Goal: Answer question/provide support: Answer question/provide support

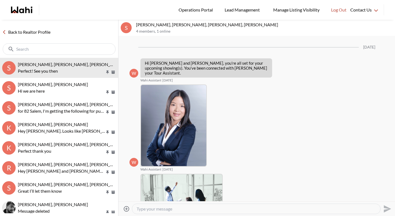
scroll to position [671, 0]
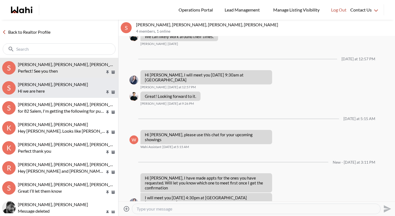
click at [55, 92] on p "Hi we are here" at bounding box center [61, 91] width 87 height 7
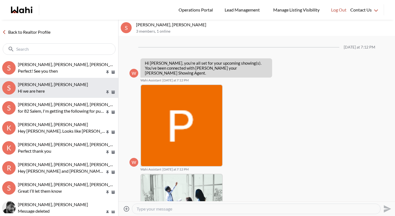
scroll to position [485, 0]
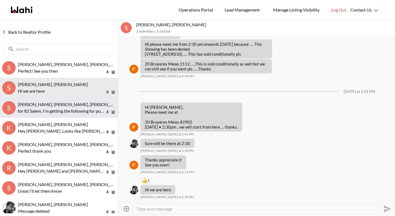
click at [53, 110] on p "for 82 Salem, I'm getting the following for public schools: [PERSON_NAME][GEOGR…" at bounding box center [61, 111] width 87 height 7
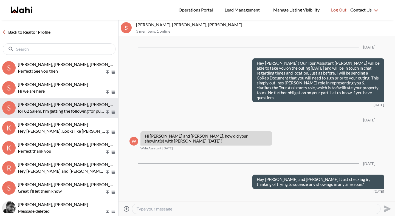
scroll to position [635, 0]
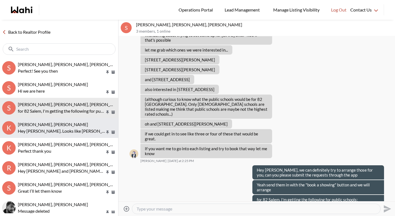
click at [52, 125] on span "[PERSON_NAME], [PERSON_NAME]" at bounding box center [53, 124] width 70 height 5
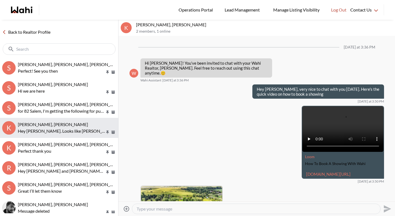
scroll to position [741, 0]
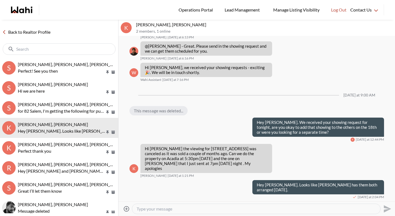
click at [25, 32] on link "Back to Realtor Profile" at bounding box center [26, 32] width 53 height 7
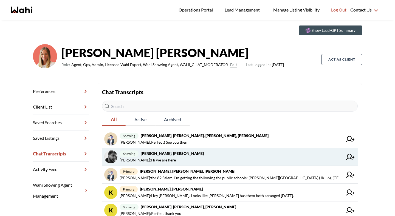
scroll to position [16, 0]
